Goal: Task Accomplishment & Management: Complete application form

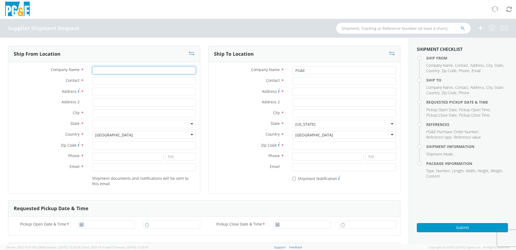
click at [99, 71] on input "Company Name *" at bounding box center [144, 70] width 104 height 8
type input "CAMERON VPS"
type input "[PERSON_NAME]"
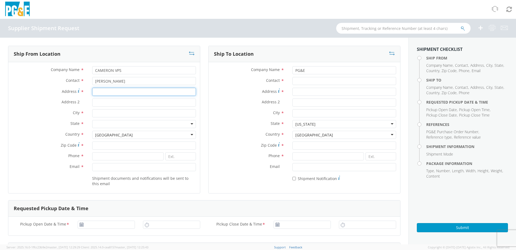
type input "[STREET_ADDRESS]"
type input "[US_STATE][GEOGRAPHIC_DATA]"
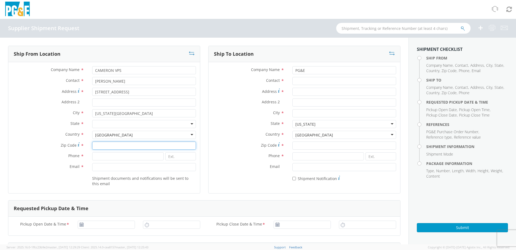
type input "73129"
type input "4056290457"
type input "[EMAIL_ADDRESS][DOMAIN_NAME]"
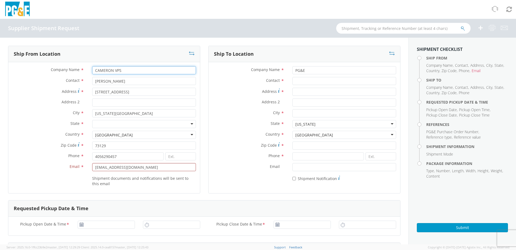
click at [93, 70] on input "CAMERON VPS" at bounding box center [144, 70] width 104 height 8
type input "SLB / [PERSON_NAME] VPS"
drag, startPoint x: 101, startPoint y: 156, endPoint x: 107, endPoint y: 157, distance: 5.4
click at [107, 157] on input "4056290457" at bounding box center [127, 156] width 71 height 8
type input "4055103193"
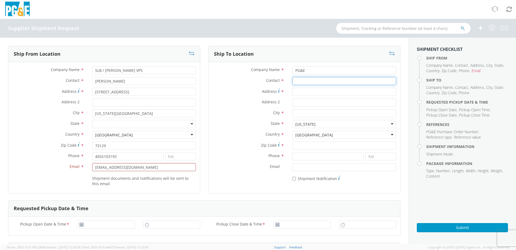
click at [296, 79] on input "Contact *" at bounding box center [344, 81] width 104 height 8
click at [292, 91] on input "Address *" at bounding box center [344, 92] width 104 height 8
type input "145453 NATIONAL TRAILS HWY"
click at [295, 113] on input "City *" at bounding box center [344, 113] width 104 height 8
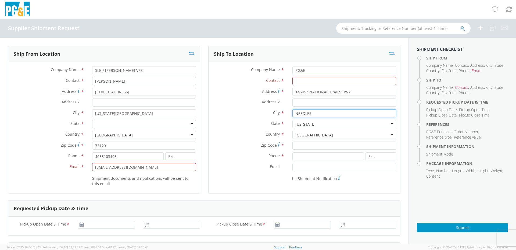
type input "NEEDLES"
click at [297, 144] on input "Zip Code *" at bounding box center [344, 145] width 104 height 8
type input "92363"
click at [190, 124] on div at bounding box center [144, 124] width 104 height 8
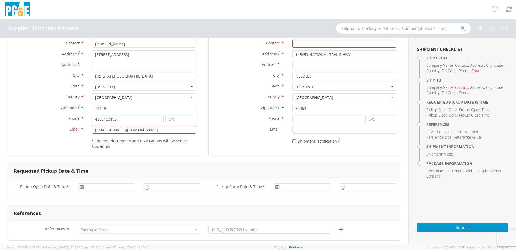
scroll to position [54, 0]
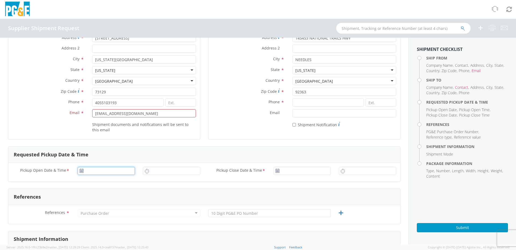
type input "[DATE]"
click at [108, 172] on input "[DATE]" at bounding box center [106, 171] width 57 height 8
click at [114, 135] on td "13" at bounding box center [114, 137] width 11 height 8
click at [149, 170] on input "11:00 AM" at bounding box center [171, 171] width 57 height 8
click at [151, 171] on input "11:00 AM" at bounding box center [171, 171] width 57 height 8
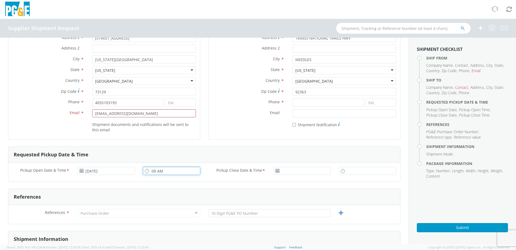
click at [148, 171] on input ":00 AM" at bounding box center [171, 171] width 57 height 8
click at [159, 170] on input "1:30 AM" at bounding box center [171, 171] width 57 height 8
type input "1:3PAM"
click at [275, 171] on icon at bounding box center [277, 171] width 5 height 4
type input "[DATE]"
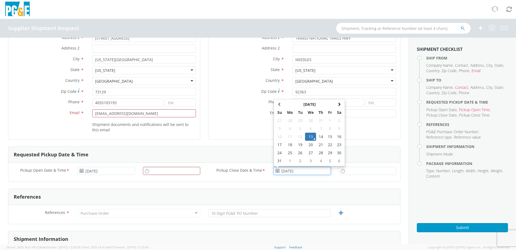
click at [281, 171] on input "[DATE]" at bounding box center [302, 171] width 57 height 8
click at [308, 137] on td "13" at bounding box center [310, 137] width 11 height 8
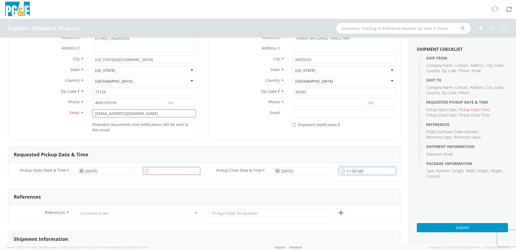
click at [349, 171] on input "11:00 AM" at bounding box center [367, 171] width 57 height 8
click at [346, 171] on input "11:00 AM" at bounding box center [367, 171] width 57 height 8
drag, startPoint x: 353, startPoint y: 173, endPoint x: 347, endPoint y: 175, distance: 6.6
click at [354, 173] on input "5:00 AM" at bounding box center [367, 171] width 57 height 8
click at [349, 171] on input "5:0PM" at bounding box center [367, 171] width 57 height 8
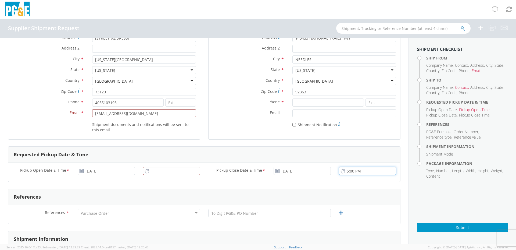
type input "5:00 PM"
click at [161, 174] on input "11:00 AM" at bounding box center [171, 171] width 57 height 8
click at [159, 171] on input "11:00 AM" at bounding box center [171, 171] width 57 height 8
drag, startPoint x: 153, startPoint y: 171, endPoint x: 150, endPoint y: 171, distance: 3.2
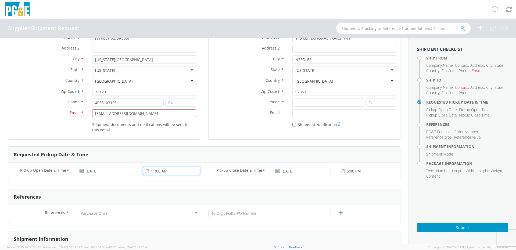
click at [150, 171] on input "11:00 AM" at bounding box center [171, 171] width 57 height 8
drag, startPoint x: 158, startPoint y: 171, endPoint x: 155, endPoint y: 167, distance: 4.4
click at [159, 171] on input "1:00 AM" at bounding box center [171, 171] width 57 height 8
click at [154, 171] on input "1:0PM" at bounding box center [171, 171] width 57 height 8
type input "1:00 PM"
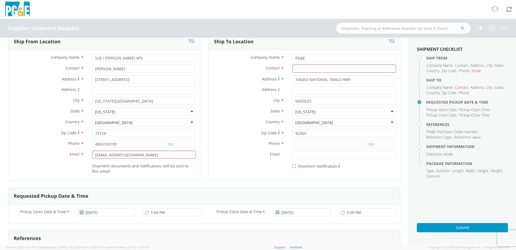
scroll to position [0, 0]
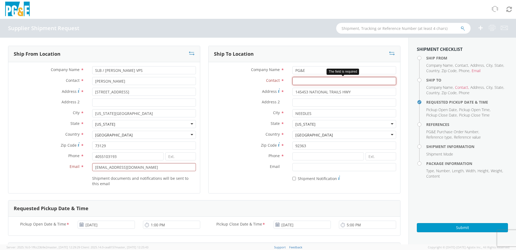
click at [295, 81] on input "Contact *" at bounding box center [344, 81] width 104 height 8
type input "[PERSON_NAME]"
click at [294, 155] on input at bounding box center [327, 156] width 71 height 8
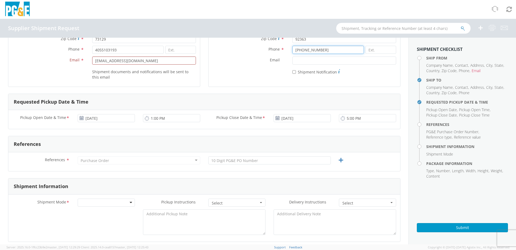
scroll to position [108, 0]
type input "[PHONE_NUMBER]"
click at [121, 160] on div "Purchase Order" at bounding box center [139, 159] width 123 height 8
click at [91, 160] on div "Purchase Order" at bounding box center [95, 159] width 28 height 5
click at [80, 159] on div "Purchase Order" at bounding box center [139, 159] width 123 height 8
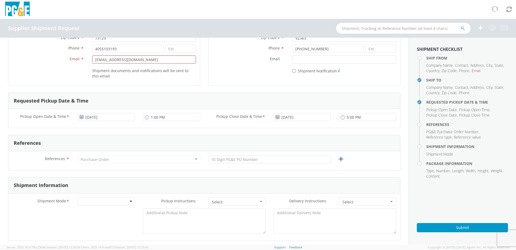
click at [194, 157] on div "Purchase Order" at bounding box center [139, 159] width 123 height 8
click at [139, 160] on div "Purchase Order" at bounding box center [139, 159] width 123 height 8
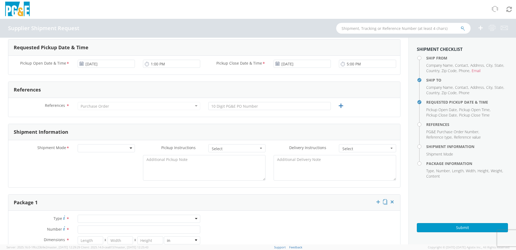
scroll to position [161, 0]
click at [260, 108] on input "text" at bounding box center [269, 105] width 123 height 8
click at [116, 104] on div "Purchase Order" at bounding box center [139, 105] width 123 height 8
drag, startPoint x: 116, startPoint y: 104, endPoint x: 103, endPoint y: 105, distance: 13.5
click at [109, 105] on div "Purchase Order" at bounding box center [139, 105] width 123 height 8
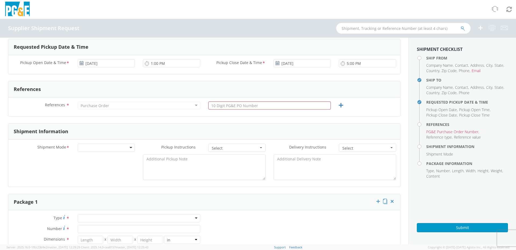
click at [81, 105] on div "Purchase Order" at bounding box center [95, 105] width 28 height 5
click at [107, 104] on div "Purchase Order" at bounding box center [95, 105] width 28 height 5
drag, startPoint x: 113, startPoint y: 106, endPoint x: 78, endPoint y: 104, distance: 35.5
click at [78, 104] on div "Purchase Order" at bounding box center [139, 105] width 123 height 8
click at [214, 106] on input "text" at bounding box center [269, 105] width 123 height 8
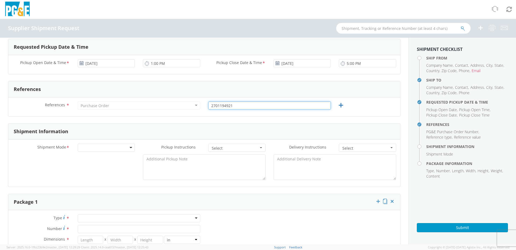
type input "2701194921"
click at [114, 147] on div at bounding box center [106, 148] width 57 height 8
click at [183, 147] on span "Pickup Instructions" at bounding box center [178, 146] width 34 height 5
click at [216, 147] on span "Select" at bounding box center [235, 147] width 47 height 5
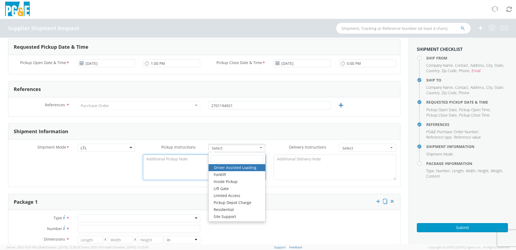
click at [187, 161] on textarea at bounding box center [204, 167] width 123 height 26
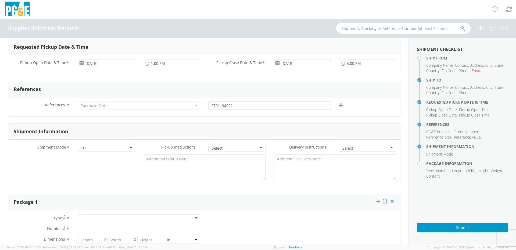
click at [348, 149] on span "Select" at bounding box center [365, 147] width 47 height 5
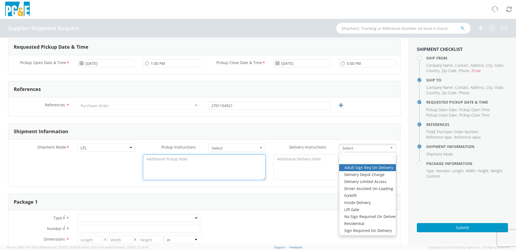
click at [195, 167] on textarea at bounding box center [204, 167] width 123 height 26
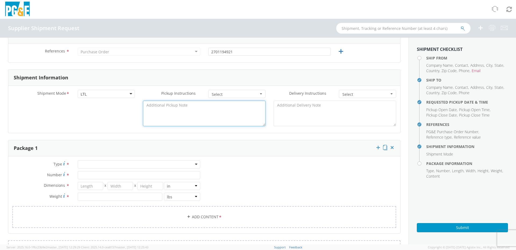
scroll to position [242, 0]
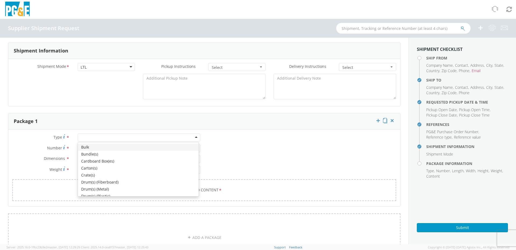
click at [84, 138] on div at bounding box center [139, 137] width 123 height 8
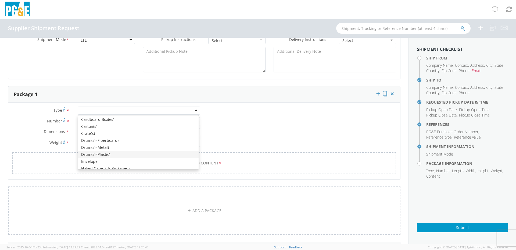
scroll to position [54, 0]
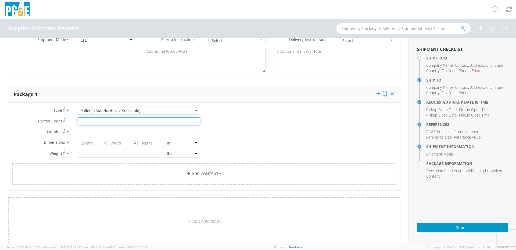
click at [85, 123] on input "Carton Count *" at bounding box center [139, 121] width 123 height 8
type input "2"
click at [82, 133] on input "Number *" at bounding box center [139, 132] width 123 height 8
type input "1"
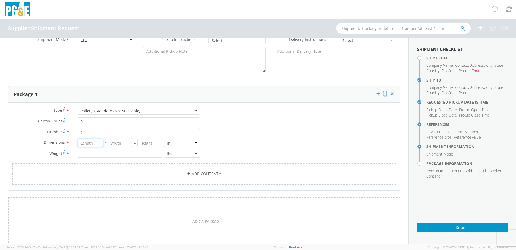
click at [86, 142] on input "number" at bounding box center [91, 143] width 26 height 8
type input "36"
click at [116, 144] on input "number" at bounding box center [121, 143] width 26 height 8
type input "42"
click at [142, 143] on input "number" at bounding box center [150, 143] width 26 height 8
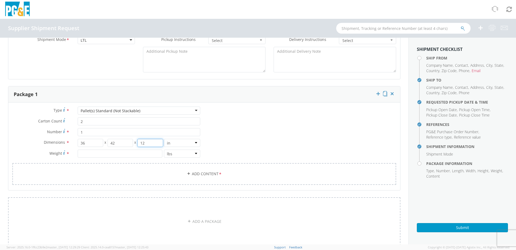
type input "12"
click at [87, 155] on input "number" at bounding box center [120, 153] width 85 height 8
type input "185"
click at [86, 176] on link "Add Content *" at bounding box center [204, 174] width 384 height 22
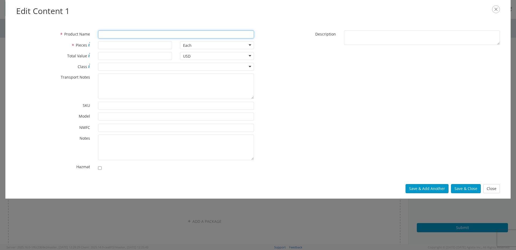
click at [105, 35] on input "* Product Name" at bounding box center [176, 34] width 156 height 8
type input "VALVES"
click at [109, 48] on input "* Pieces" at bounding box center [135, 45] width 74 height 8
type input "2"
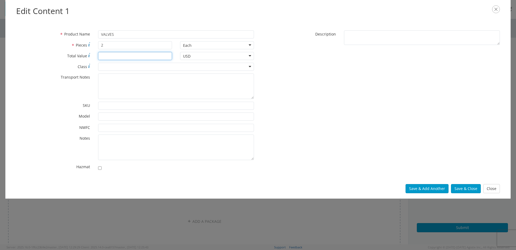
click at [105, 56] on input "* Total Value" at bounding box center [135, 56] width 74 height 8
type input "1771.00J022126-512204A"
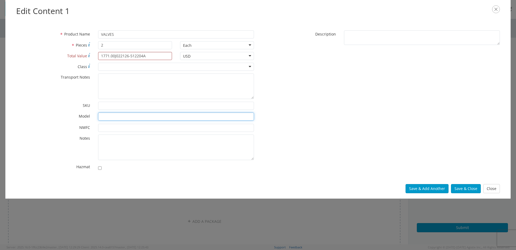
click at [105, 117] on input "* Model" at bounding box center [176, 116] width 156 height 8
type input "J022126-512204A"
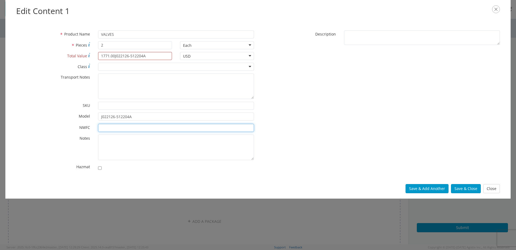
click at [108, 129] on input "* NMFC" at bounding box center [176, 128] width 156 height 8
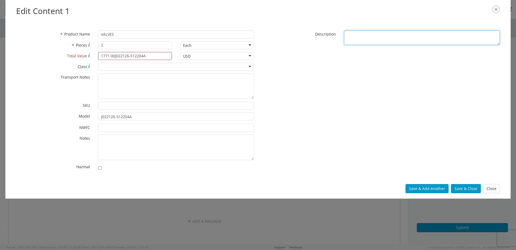
click at [356, 40] on textarea "* Description" at bounding box center [422, 37] width 156 height 15
type textarea "VALVES IOS NOI CLASS 60"
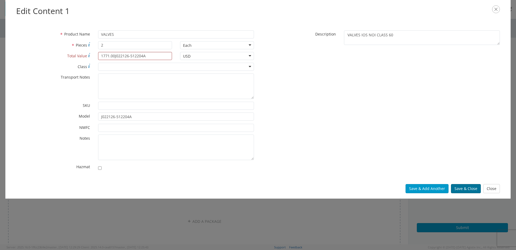
click at [466, 188] on button "Save & Close" at bounding box center [466, 188] width 30 height 9
click at [458, 225] on div "Edit Content 1 * Product Name VALVES * Pieces 2 Each Each Bag Blister Pack Bott…" at bounding box center [258, 125] width 516 height 250
click at [462, 189] on button "Save & Close" at bounding box center [466, 188] width 30 height 9
click at [465, 189] on button "Save & Close" at bounding box center [466, 188] width 30 height 9
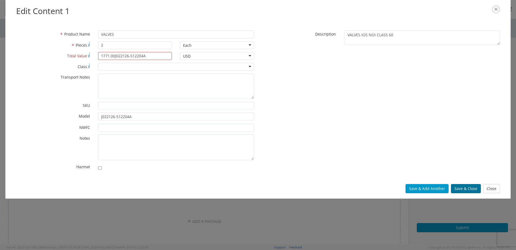
click at [465, 189] on button "Save & Close" at bounding box center [466, 188] width 30 height 9
drag, startPoint x: 148, startPoint y: 57, endPoint x: 98, endPoint y: 51, distance: 50.3
click at [98, 51] on div "* Product Name VALVES * Pieces 2 Each Each Bag Blister Pack Bottle Capsule Cart…" at bounding box center [135, 101] width 246 height 143
click at [104, 56] on input "1,771.00" at bounding box center [135, 56] width 74 height 8
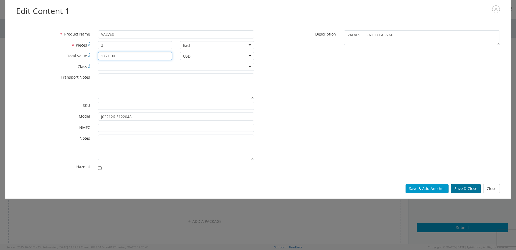
type input "1771.00"
click at [467, 188] on button "Save & Close" at bounding box center [466, 188] width 30 height 9
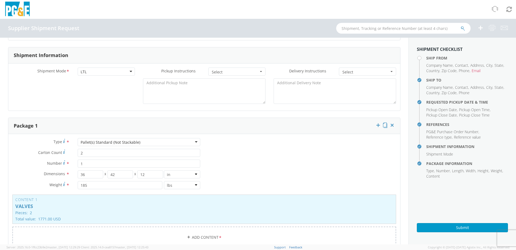
scroll to position [242, 0]
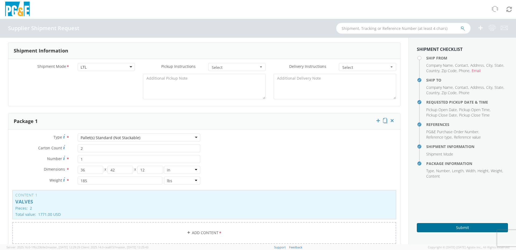
click at [449, 227] on button "Submit" at bounding box center [462, 227] width 91 height 9
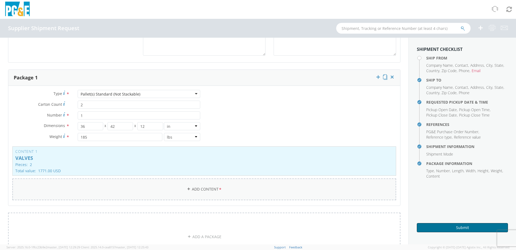
scroll to position [296, 0]
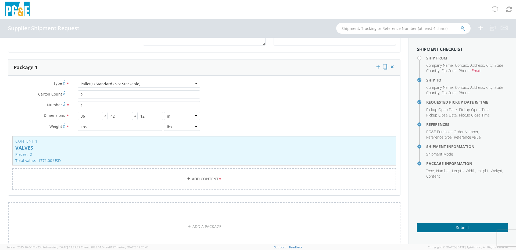
click at [467, 225] on button "Submit" at bounding box center [462, 227] width 91 height 9
click at [465, 226] on button "Submit" at bounding box center [462, 227] width 91 height 9
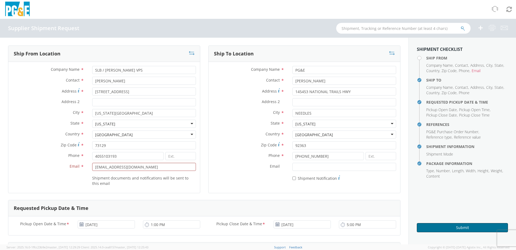
scroll to position [0, 0]
click at [470, 225] on button "Submit" at bounding box center [462, 227] width 91 height 9
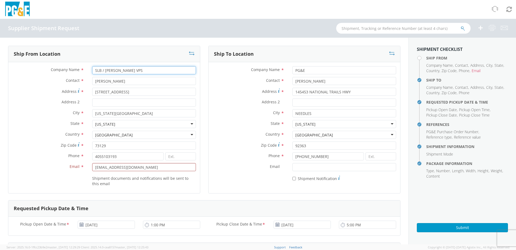
click at [145, 72] on input "SLB / [PERSON_NAME] VPS" at bounding box center [144, 70] width 104 height 8
click at [104, 70] on input "SLB / [PERSON_NAME] VPS" at bounding box center [144, 70] width 104 height 8
click at [101, 70] on input "SLB /[PERSON_NAME] VPS" at bounding box center [144, 70] width 104 height 8
click at [458, 225] on button "Submit" at bounding box center [462, 227] width 91 height 9
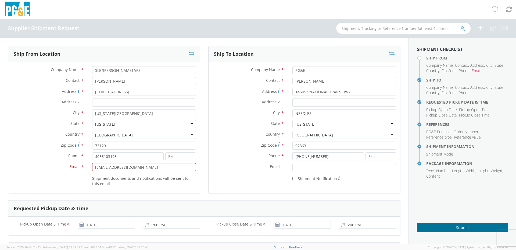
click at [458, 225] on button "Submit" at bounding box center [462, 227] width 91 height 9
click at [133, 72] on input "SLB/[PERSON_NAME] VPS" at bounding box center [144, 70] width 104 height 8
drag, startPoint x: 133, startPoint y: 70, endPoint x: 121, endPoint y: 69, distance: 12.2
click at [121, 69] on input "SLB/[PERSON_NAME] VPS" at bounding box center [144, 70] width 104 height 8
click at [122, 70] on input "SLB/[PERSON_NAME]" at bounding box center [144, 70] width 104 height 8
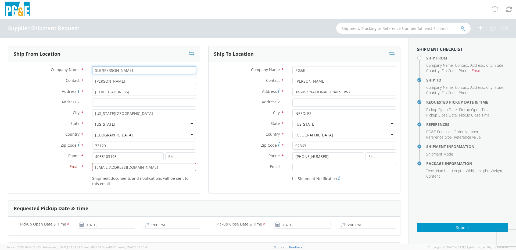
drag, startPoint x: 122, startPoint y: 70, endPoint x: 92, endPoint y: 64, distance: 30.5
click at [92, 64] on div "Company Name * SLB/[PERSON_NAME] Contact * [PERSON_NAME] Address * 845 SE 29TH …" at bounding box center [104, 127] width 192 height 131
click at [451, 228] on button "Submit" at bounding box center [462, 227] width 91 height 9
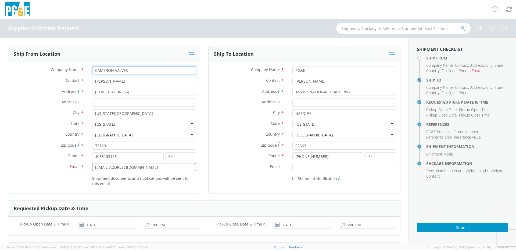
click at [95, 69] on input "CAMERON VALVES" at bounding box center [144, 70] width 104 height 8
type input "SLB/CAMERON VALVES"
click at [469, 228] on button "Submit" at bounding box center [462, 227] width 91 height 9
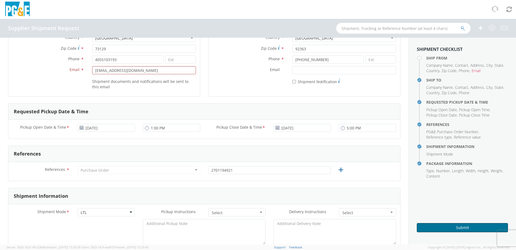
scroll to position [108, 0]
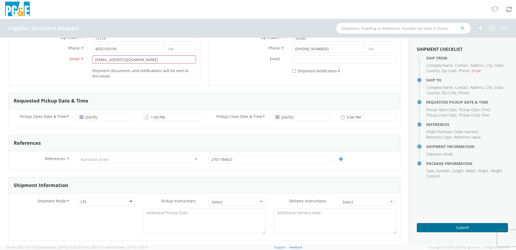
click at [460, 225] on button "Submit" at bounding box center [462, 227] width 91 height 9
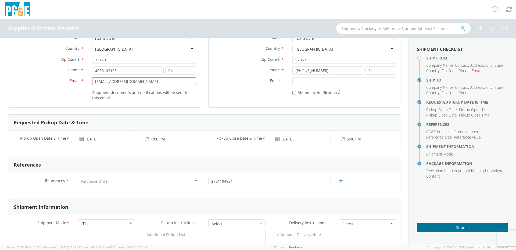
scroll to position [27, 0]
